Goal: Task Accomplishment & Management: Complete application form

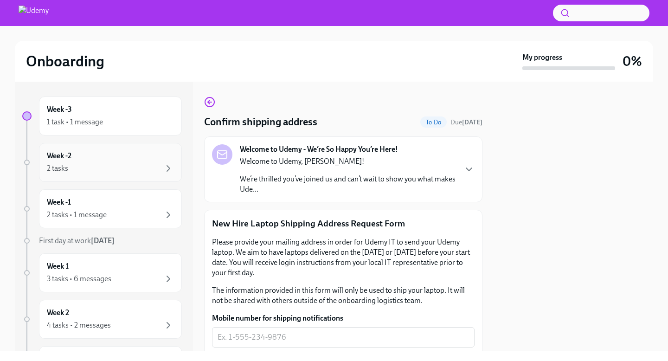
click at [122, 170] on div "2 tasks" at bounding box center [110, 168] width 127 height 11
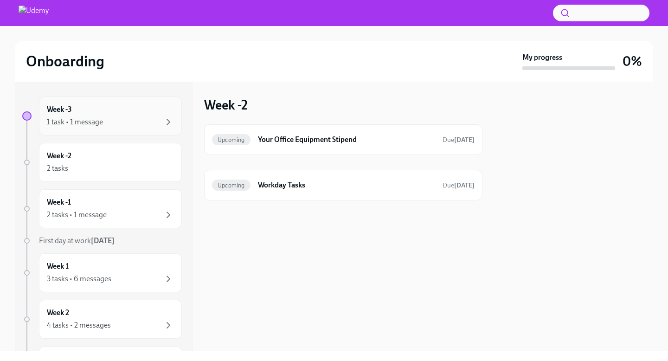
click at [130, 116] on div "1 task • 1 message" at bounding box center [110, 121] width 127 height 11
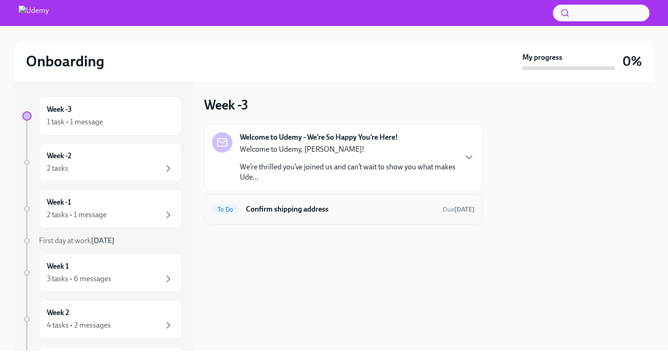
click at [283, 216] on div "To Do Confirm shipping address Due [DATE]" at bounding box center [343, 209] width 263 height 15
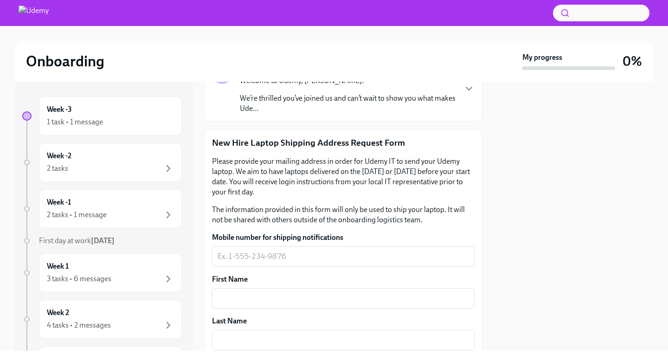
scroll to position [88, 0]
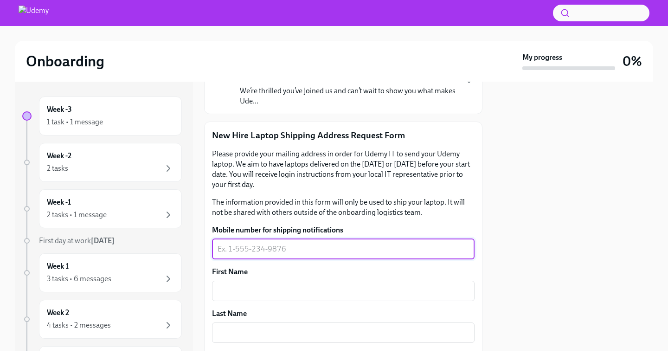
click at [265, 251] on textarea "Mobile number for shipping notifications" at bounding box center [344, 249] width 252 height 11
type textarea "[PHONE_NUMBER]"
click at [233, 297] on div "x ​" at bounding box center [343, 291] width 263 height 20
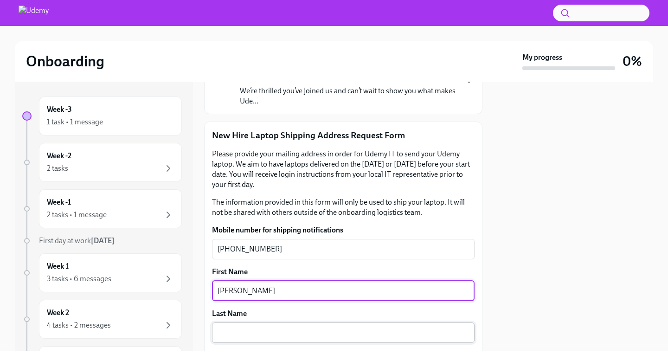
type textarea "[PERSON_NAME]"
click at [245, 327] on div "x ​" at bounding box center [343, 332] width 263 height 20
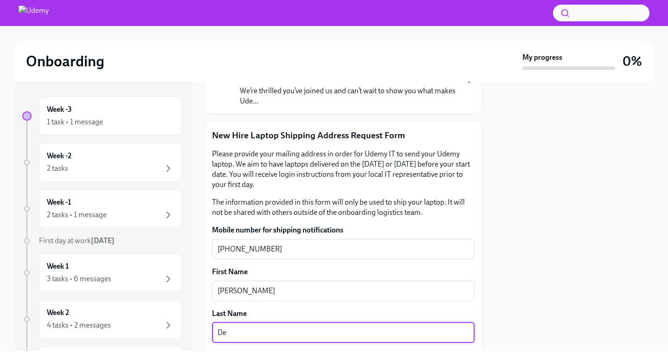
type textarea "D"
type textarea "[PERSON_NAME] [PERSON_NAME]"
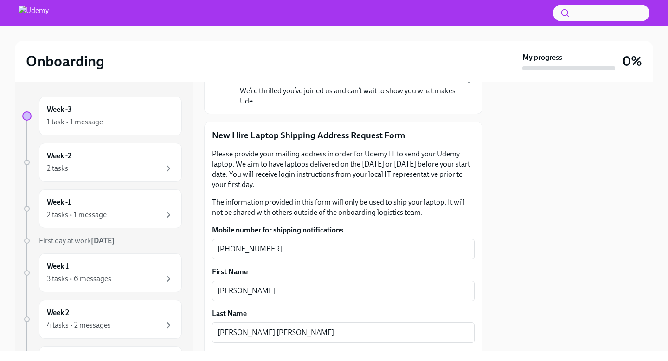
click at [348, 208] on p "The information provided in this form will only be used to ship your laptop. It…" at bounding box center [343, 207] width 263 height 20
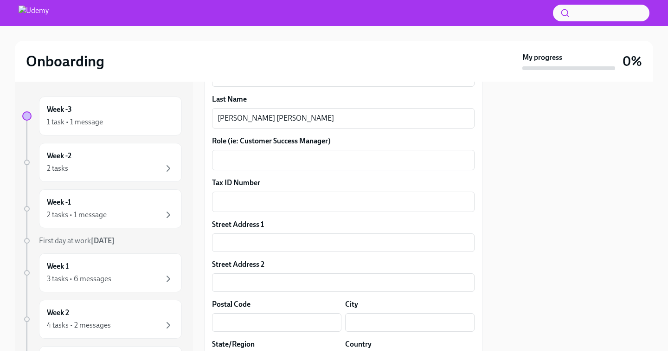
scroll to position [308, 0]
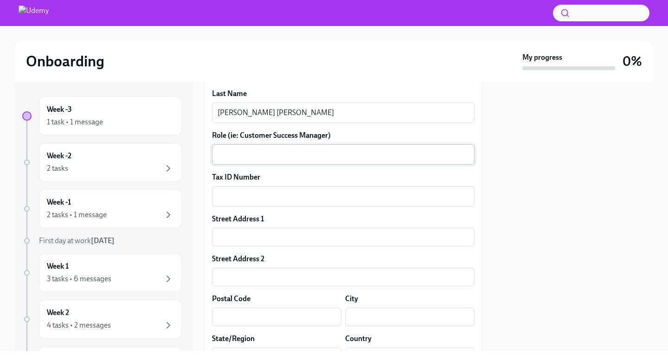
click at [335, 149] on textarea "Role (ie: Customer Success Manager)" at bounding box center [344, 154] width 252 height 11
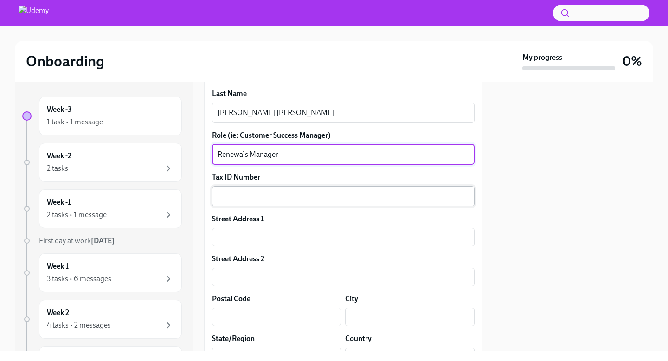
type textarea "Renewals Manager"
click at [279, 200] on textarea "Tax ID Number" at bounding box center [344, 196] width 252 height 11
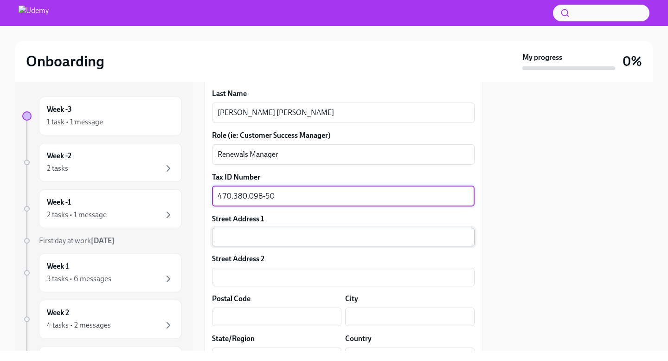
type textarea "470.380.098-50"
click at [263, 239] on input "text" at bounding box center [343, 237] width 263 height 19
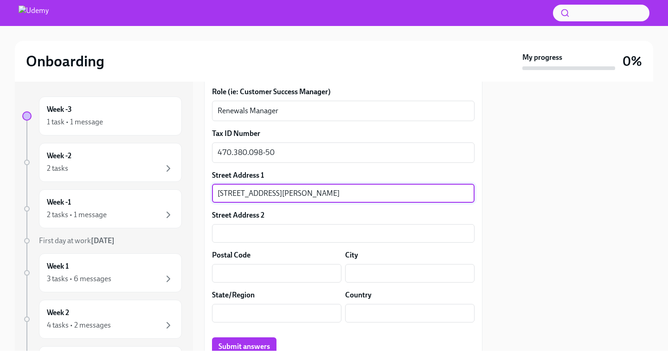
scroll to position [390, 0]
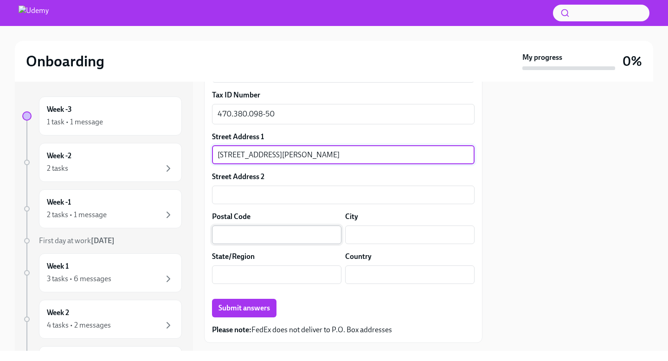
type input "[STREET_ADDRESS][PERSON_NAME]"
click at [281, 239] on input "text" at bounding box center [276, 235] width 129 height 19
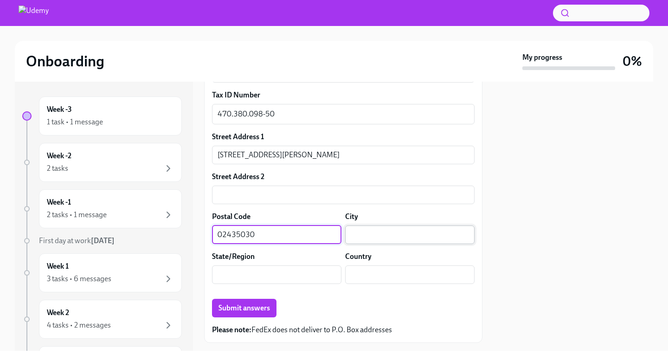
type input "02435030"
click at [388, 238] on input "text" at bounding box center [409, 235] width 129 height 19
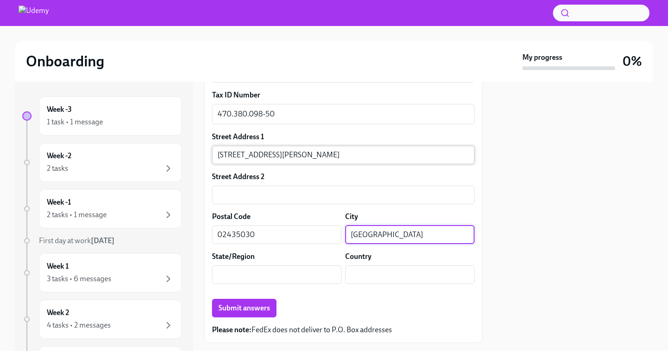
type input "[GEOGRAPHIC_DATA]"
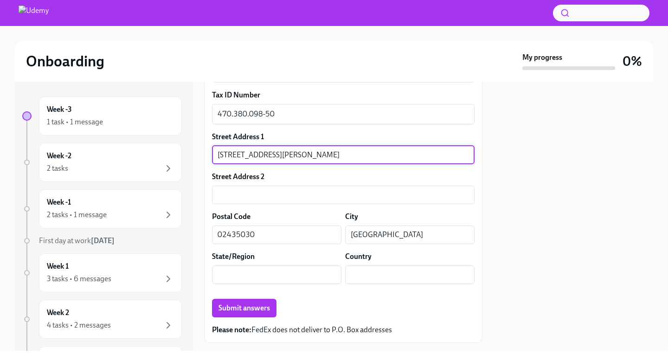
click at [370, 158] on input "[STREET_ADDRESS][PERSON_NAME]" at bounding box center [343, 155] width 263 height 19
type input "[STREET_ADDRESS][PERSON_NAME]"
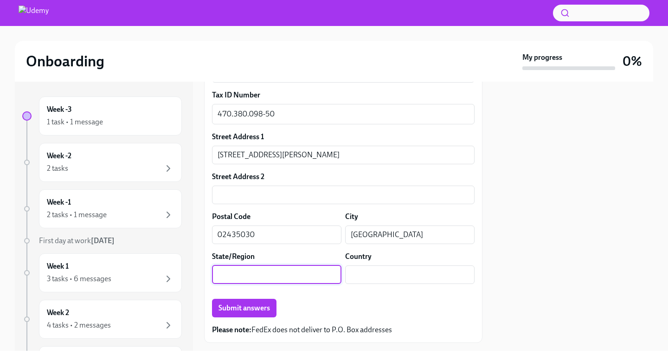
click at [266, 283] on input "text" at bounding box center [276, 274] width 129 height 19
type input "SP"
click at [403, 276] on input "text" at bounding box center [409, 274] width 129 height 19
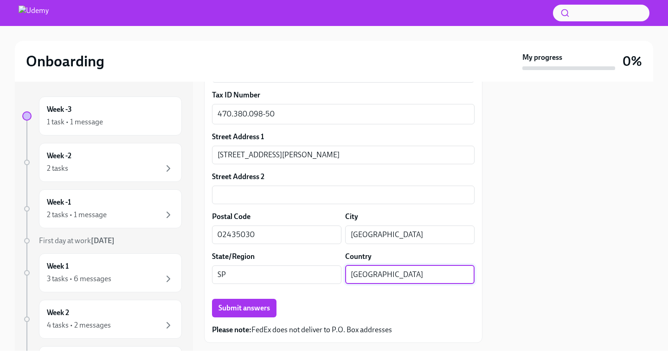
type input "[GEOGRAPHIC_DATA]"
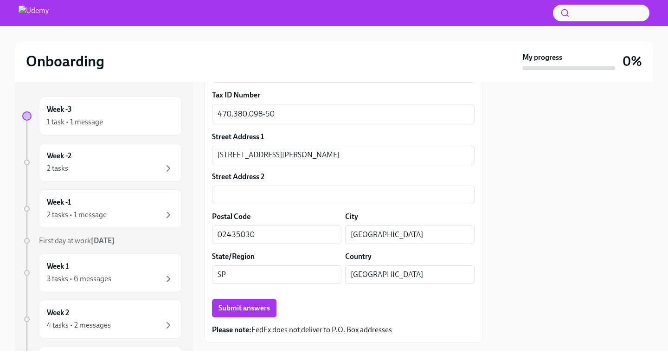
click at [379, 307] on div "Submit answers" at bounding box center [343, 308] width 263 height 19
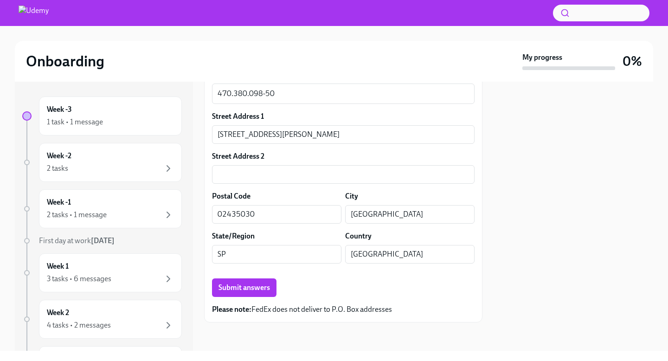
scroll to position [412, 0]
click at [245, 285] on span "Submit answers" at bounding box center [245, 286] width 52 height 9
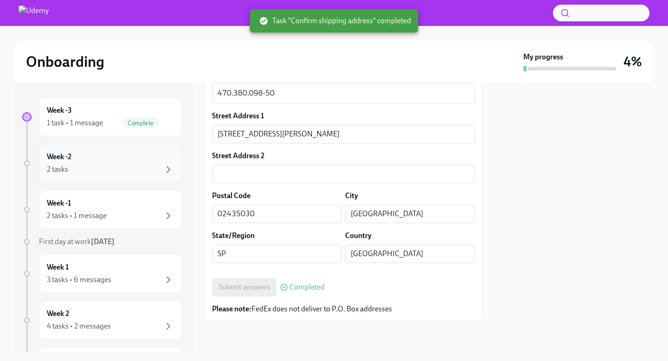
click at [146, 178] on div "Week -2 2 tasks" at bounding box center [110, 163] width 143 height 39
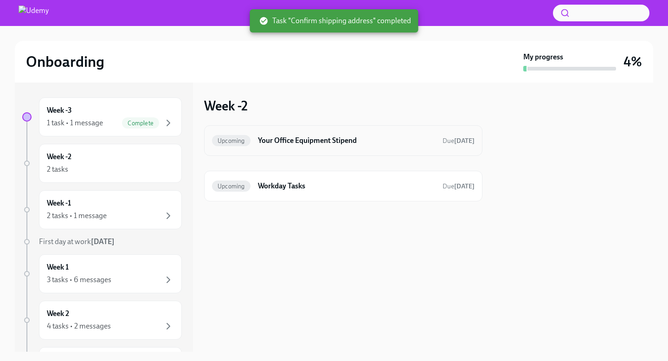
click at [276, 150] on div "Upcoming Your Office Equipment Stipend Due [DATE]" at bounding box center [343, 140] width 278 height 31
click at [276, 136] on h6 "Your Office Equipment Stipend" at bounding box center [346, 140] width 177 height 10
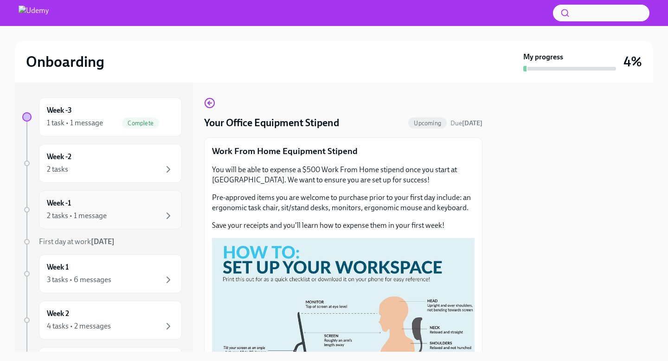
click at [119, 211] on div "2 tasks • 1 message" at bounding box center [110, 215] width 127 height 11
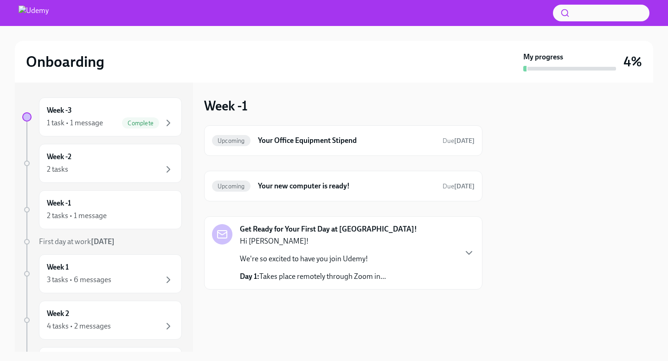
click at [477, 249] on div "Get Ready for Your First Day at [GEOGRAPHIC_DATA]! Hi [PERSON_NAME]! We're so e…" at bounding box center [343, 252] width 278 height 73
